Goal: Information Seeking & Learning: Find specific fact

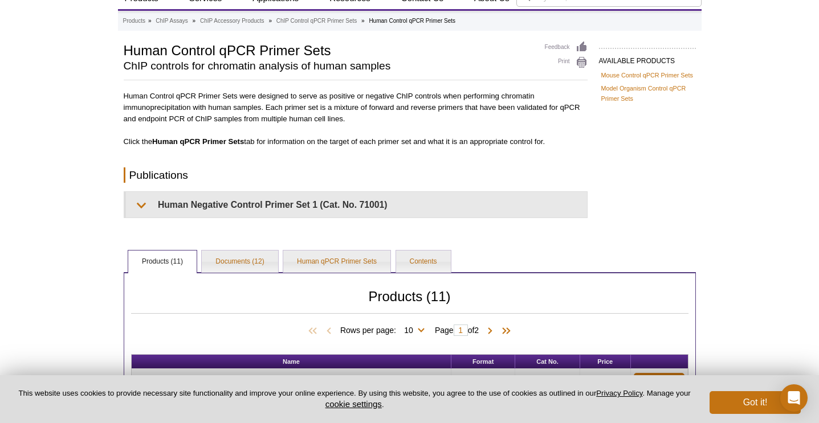
scroll to position [41, 0]
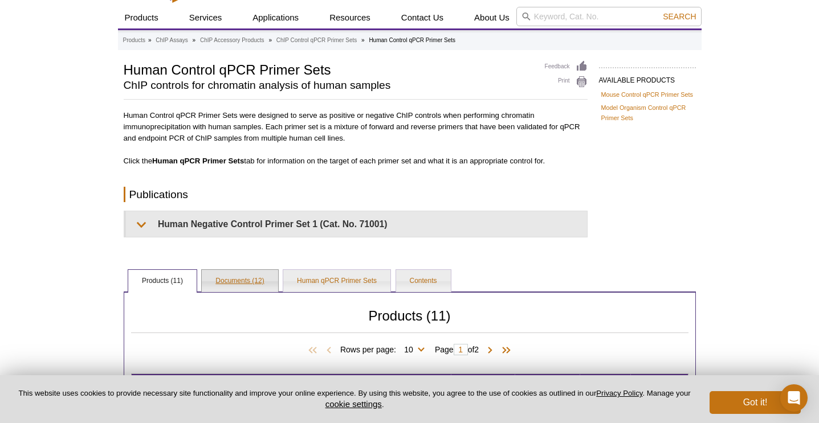
click at [247, 273] on link "Documents (12)" at bounding box center [240, 281] width 76 height 23
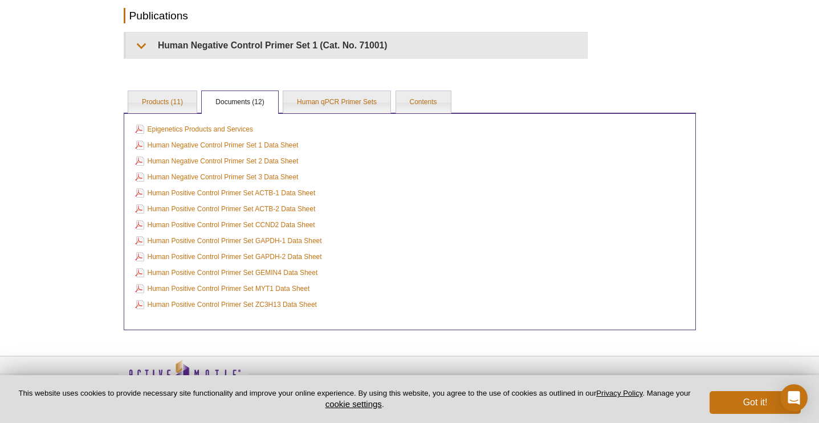
scroll to position [214, 0]
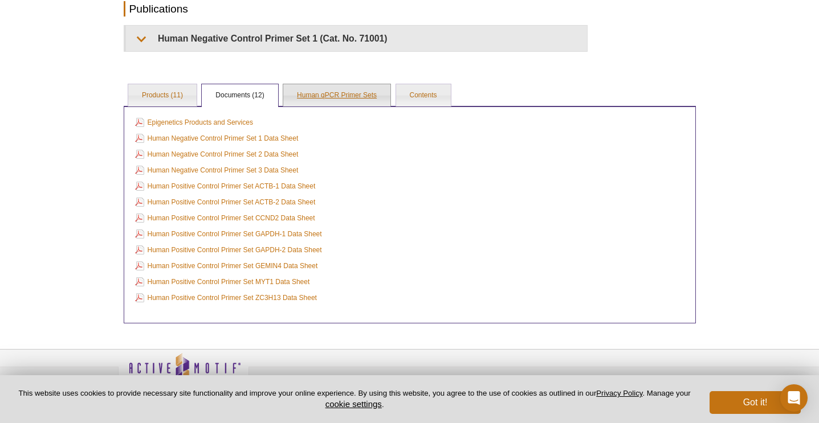
click at [330, 98] on link "Human qPCR Primer Sets" at bounding box center [336, 95] width 107 height 23
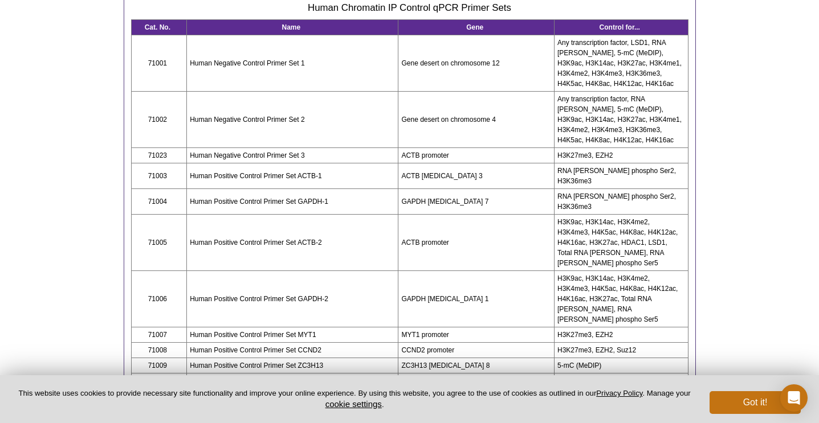
scroll to position [333, 0]
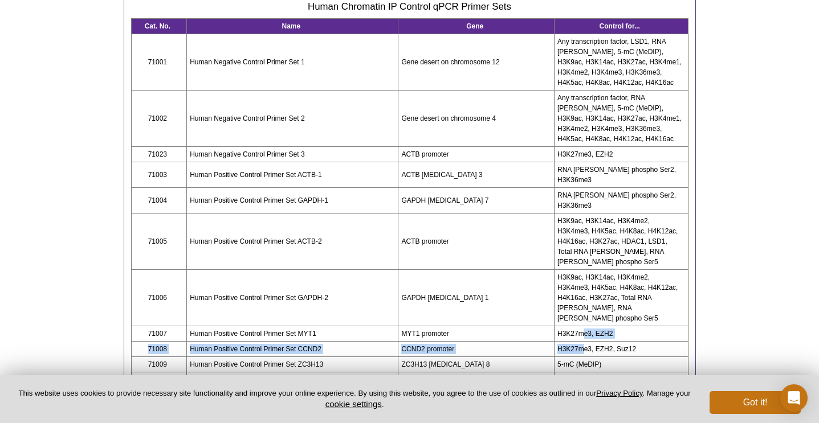
drag, startPoint x: 584, startPoint y: 299, endPoint x: 585, endPoint y: 316, distance: 17.1
click at [585, 316] on tbody "Cat. No. Name Gene Control for... 71001 Human Negative Control Primer Set 1 Gen…" at bounding box center [409, 202] width 557 height 369
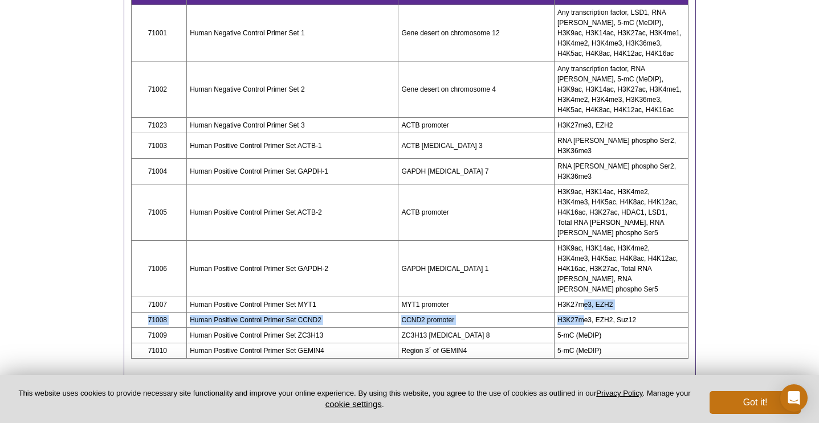
scroll to position [359, 0]
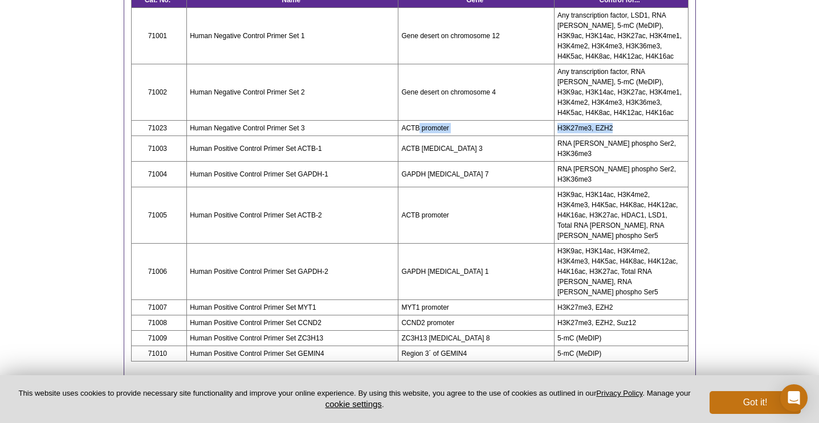
drag, startPoint x: 616, startPoint y: 127, endPoint x: 418, endPoint y: 128, distance: 197.8
click at [418, 128] on tr "71023 Human Negative Control Primer Set 3 ACTB promoter H3K27me3, EZH2" at bounding box center [409, 127] width 557 height 15
click at [445, 121] on td "ACTB promoter" at bounding box center [476, 127] width 156 height 15
drag, startPoint x: 457, startPoint y: 123, endPoint x: 402, endPoint y: 123, distance: 54.7
click at [402, 123] on td "ACTB promoter" at bounding box center [476, 127] width 156 height 15
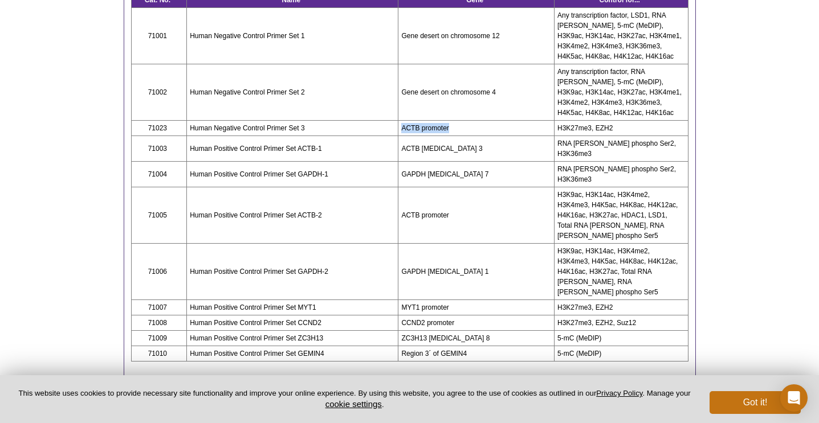
copy td "ACTB promoter"
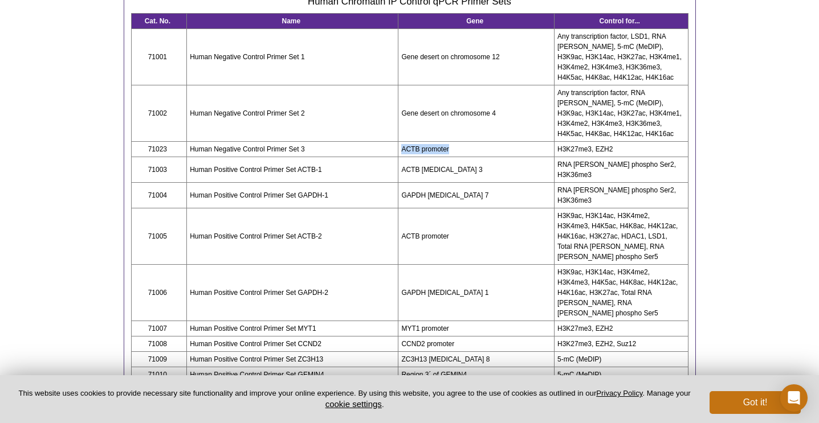
scroll to position [336, 0]
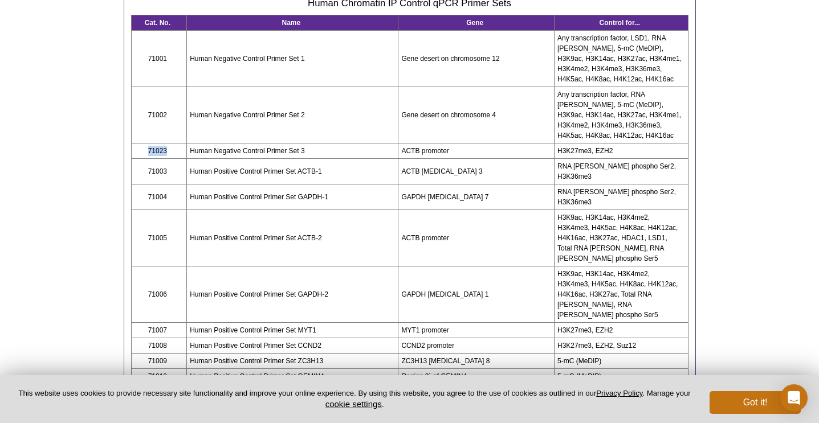
drag, startPoint x: 173, startPoint y: 150, endPoint x: 141, endPoint y: 149, distance: 31.9
click at [141, 149] on td "71023" at bounding box center [159, 150] width 56 height 15
